Goal: Information Seeking & Learning: Learn about a topic

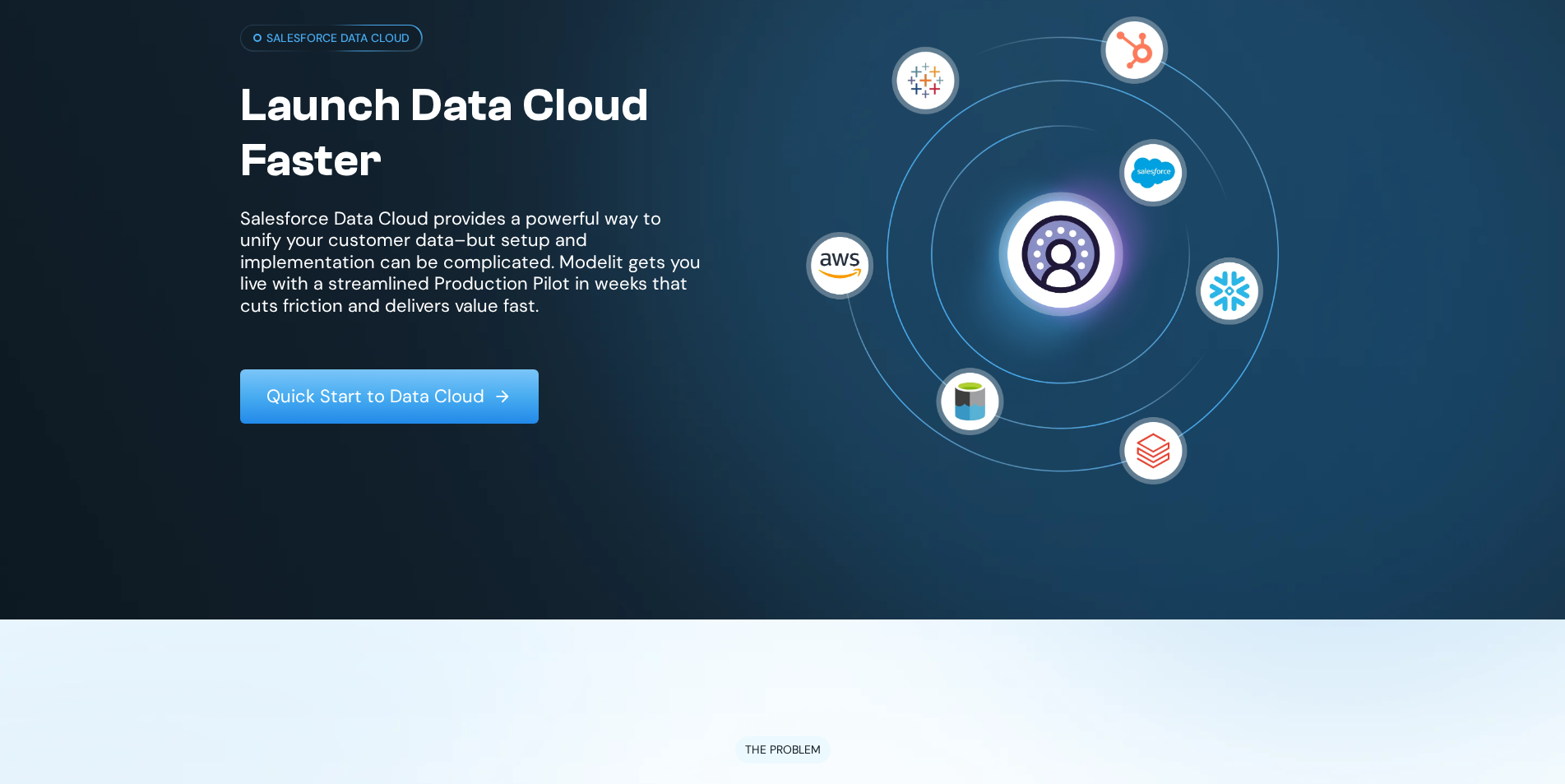
scroll to position [164, 0]
click at [520, 317] on div "SALESFORCE DATA CLOUD Launch Data Cloud Faster Salesforce Data Cloud provides a…" at bounding box center [470, 225] width 460 height 400
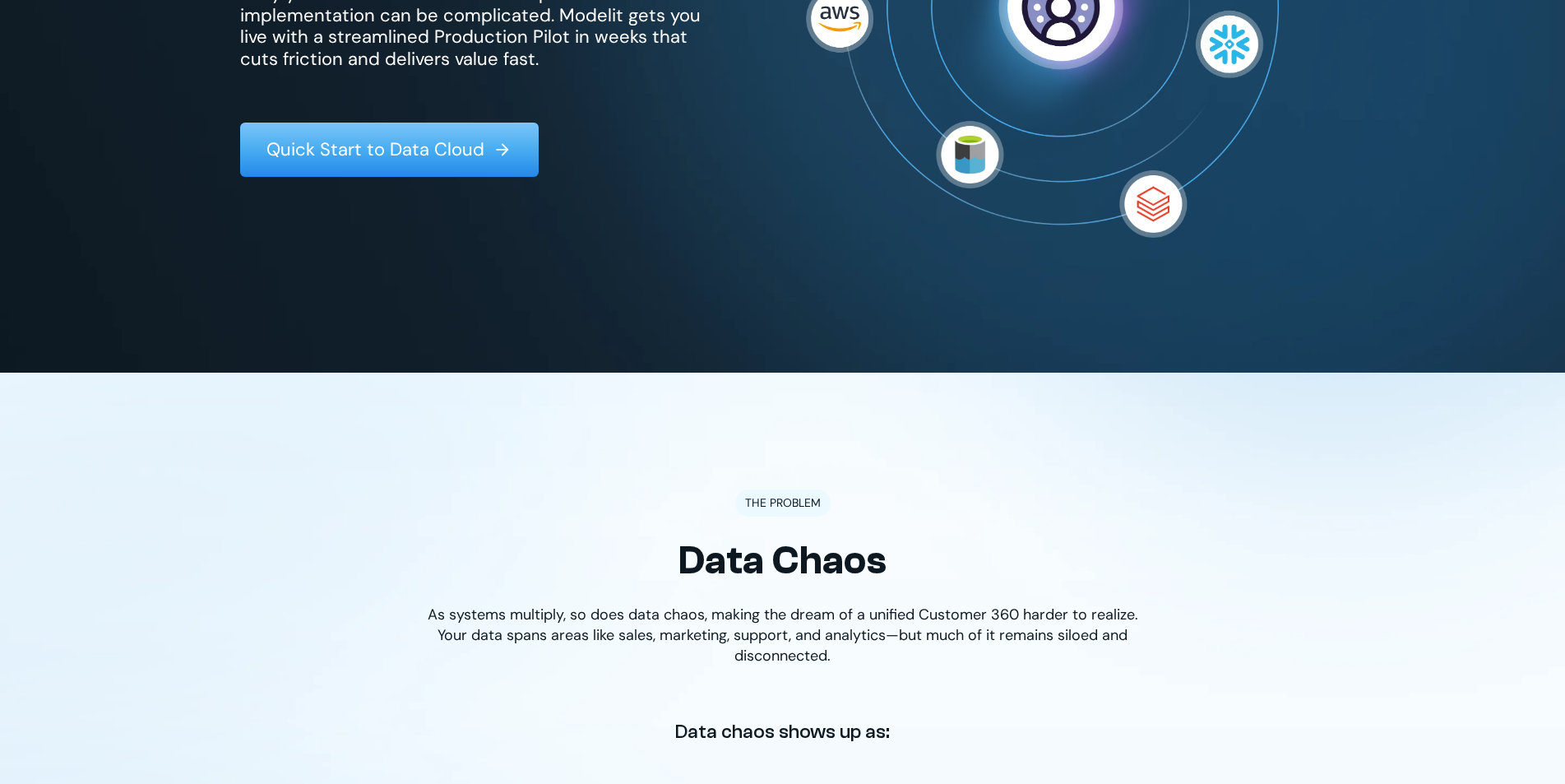
scroll to position [0, 0]
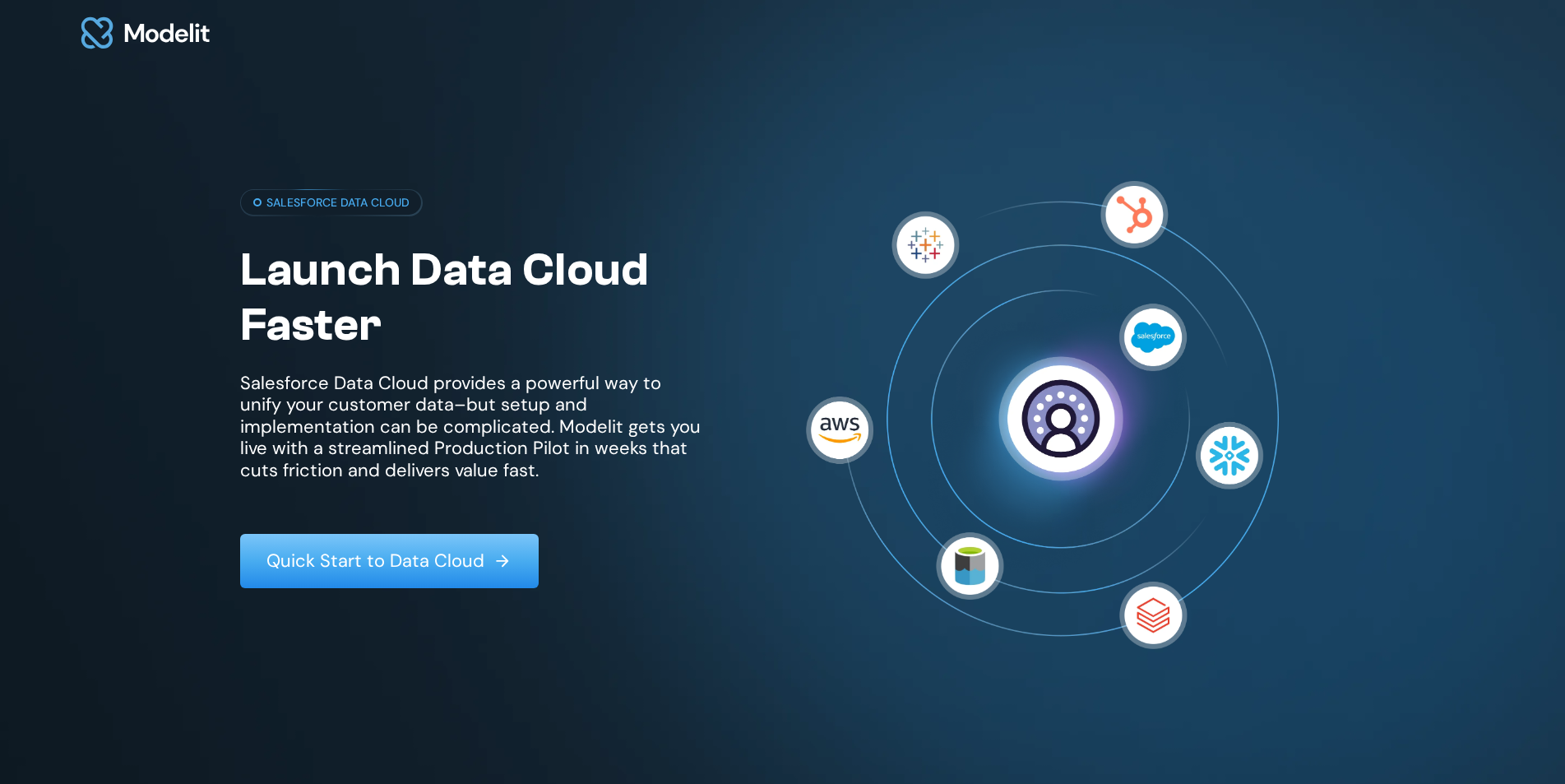
click at [682, 78] on div "SALESFORCE DATA CLOUD Launch Data Cloud Faster Salesforce Data Cloud provides a…" at bounding box center [782, 458] width 1565 height 784
click at [610, 423] on p "Salesforce Data Cloud provides a powerful way to unify your customer data–but s…" at bounding box center [470, 426] width 460 height 109
click at [210, 49] on img at bounding box center [145, 32] width 135 height 51
